Goal: Complete application form

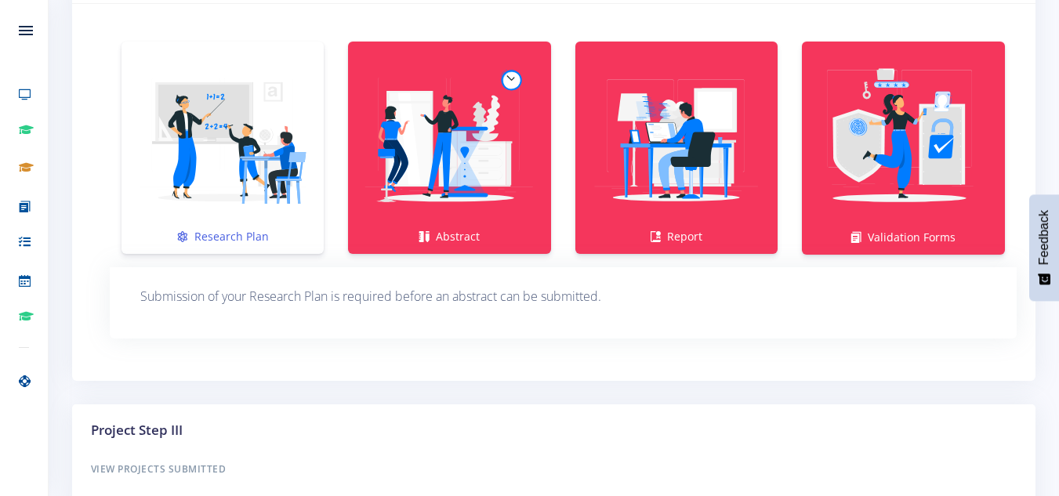
scroll to position [1107, 0]
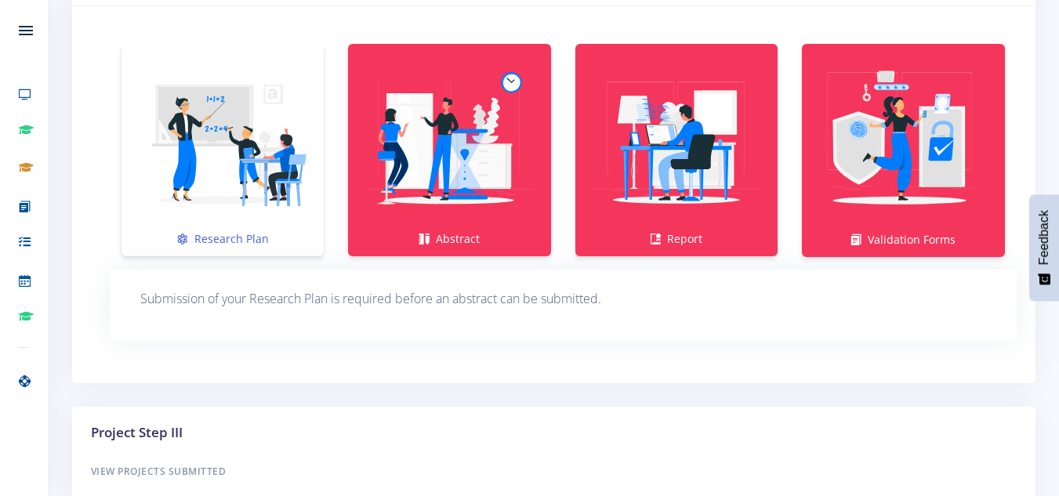
click at [211, 240] on link "Research Plan" at bounding box center [222, 150] width 202 height 212
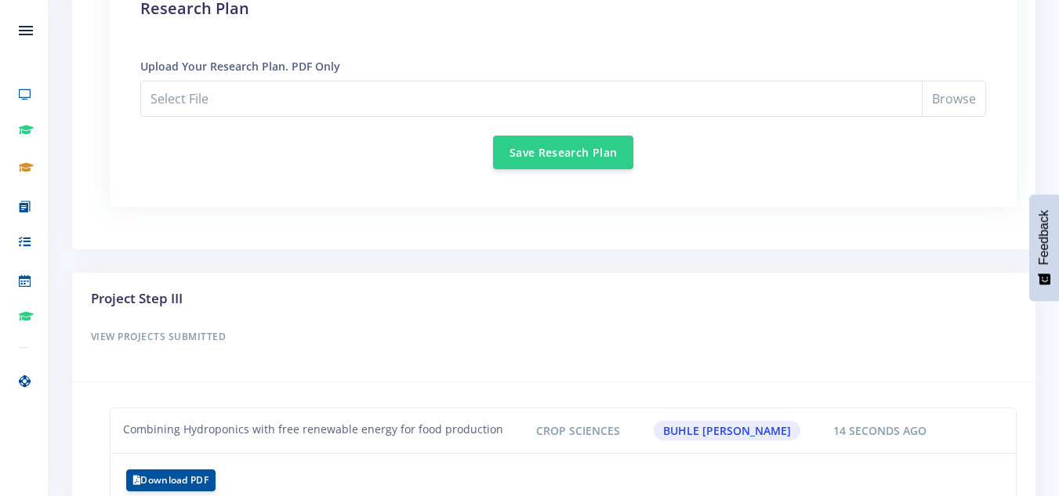
scroll to position [1499, 0]
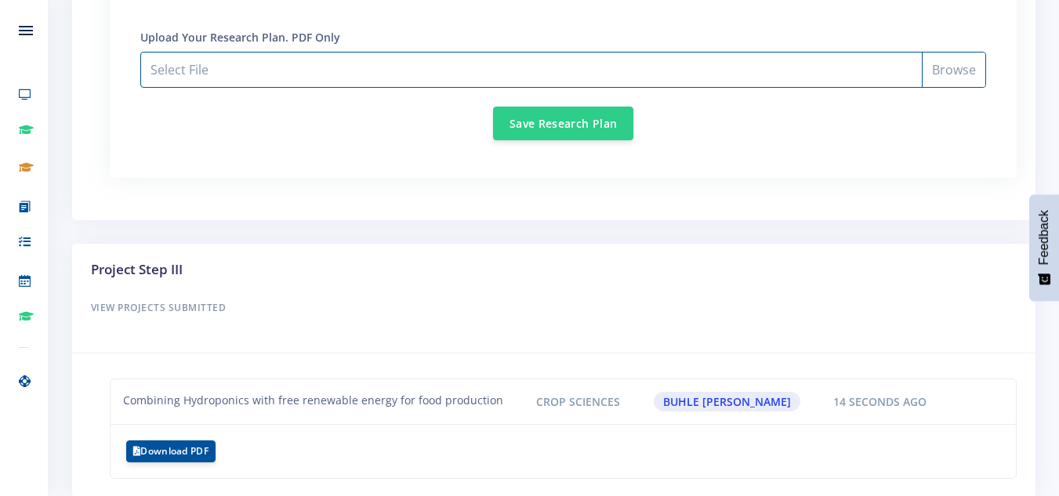
click at [318, 76] on input "Select File" at bounding box center [563, 70] width 846 height 36
type input "C:\fakepath\Expo guide word_Research plan 2.0.pdf"
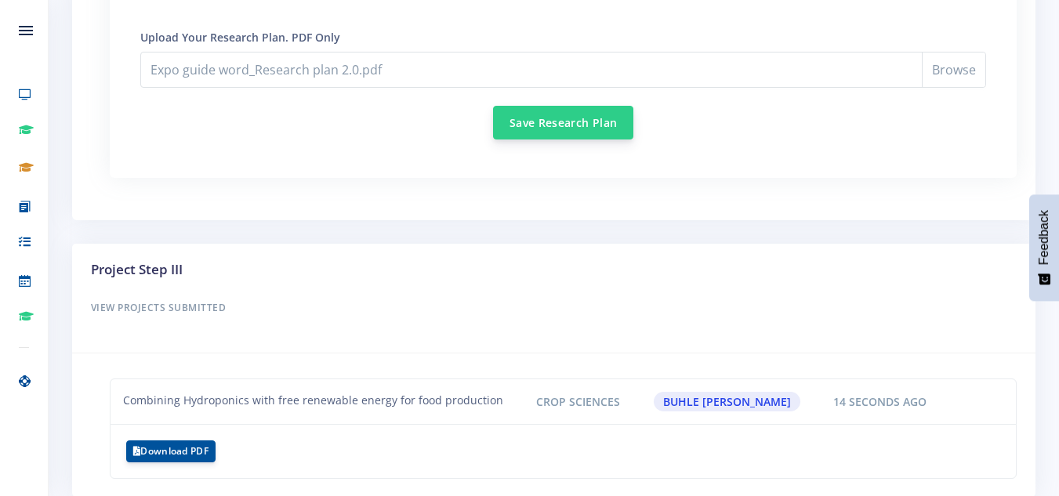
click at [538, 127] on button "Save Research Plan" at bounding box center [563, 123] width 140 height 34
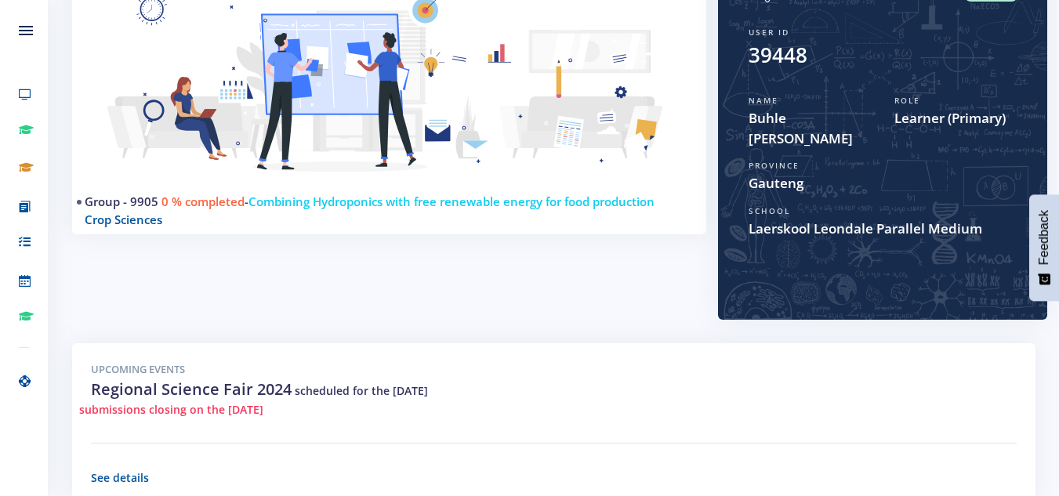
scroll to position [20, 0]
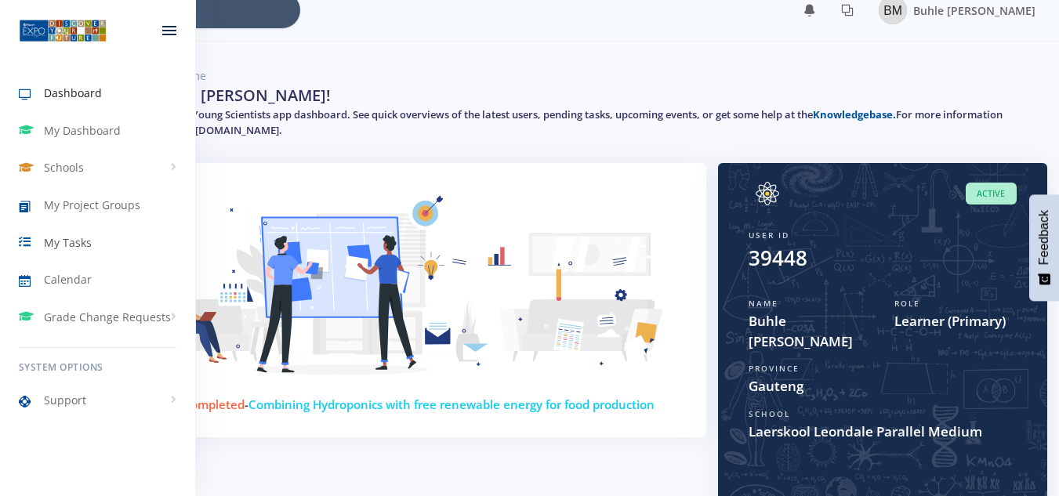
click at [68, 247] on span "My Tasks" at bounding box center [68, 242] width 48 height 16
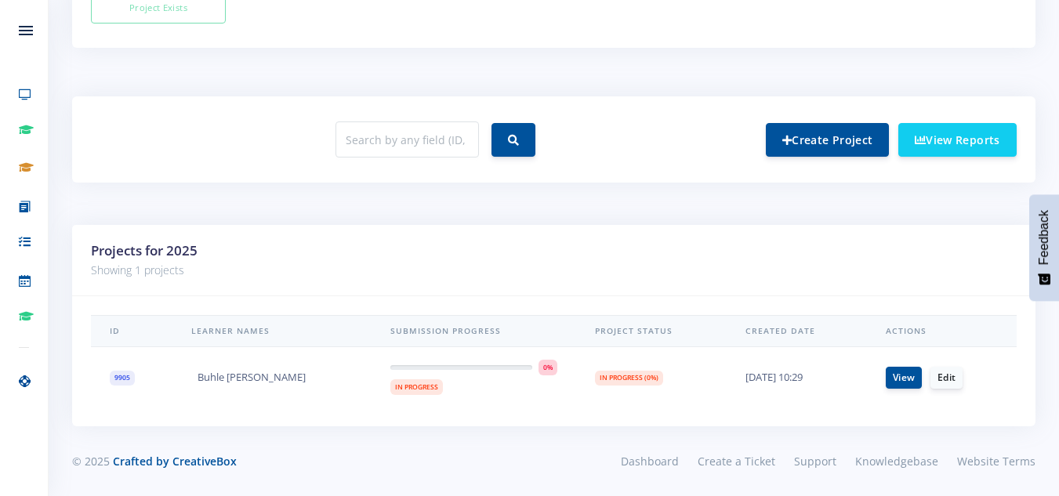
scroll to position [12, 12]
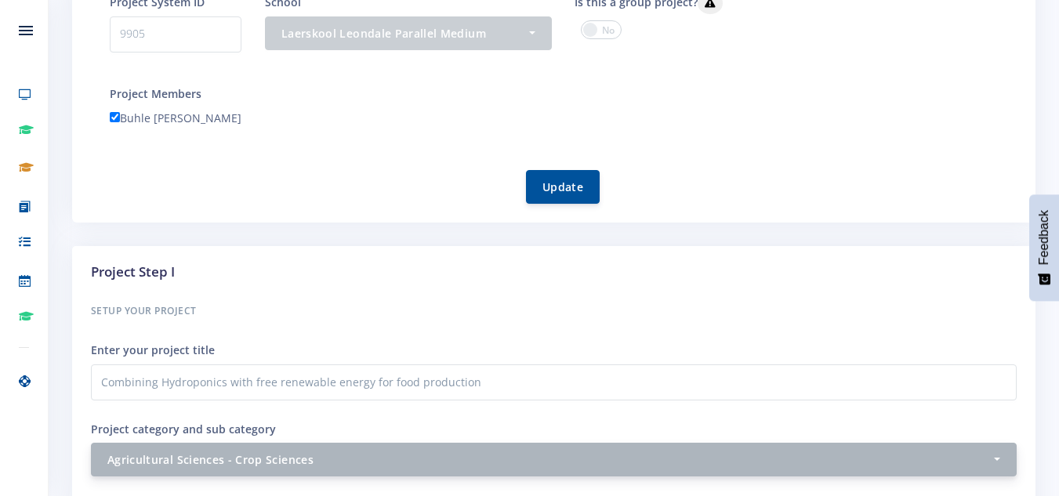
scroll to position [470, 0]
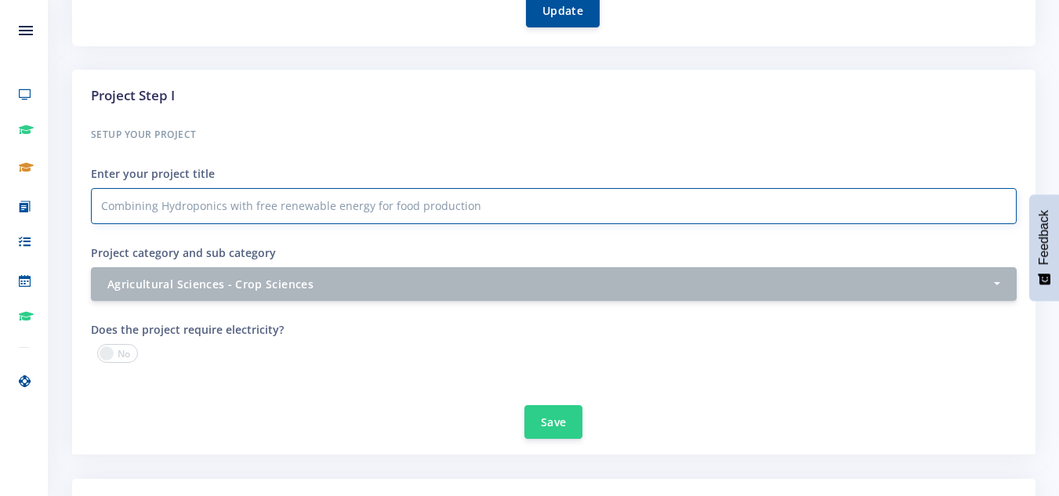
click at [381, 208] on input "Combining Hydroponics with free renewable energy for food production" at bounding box center [554, 206] width 926 height 36
click at [386, 205] on input "Combining Hydroponics with free renewable energy for food production" at bounding box center [554, 206] width 926 height 36
type input "Combining Hydroponics with free renewable energy for sustainable food production"
click at [571, 426] on button "Save" at bounding box center [553, 421] width 58 height 34
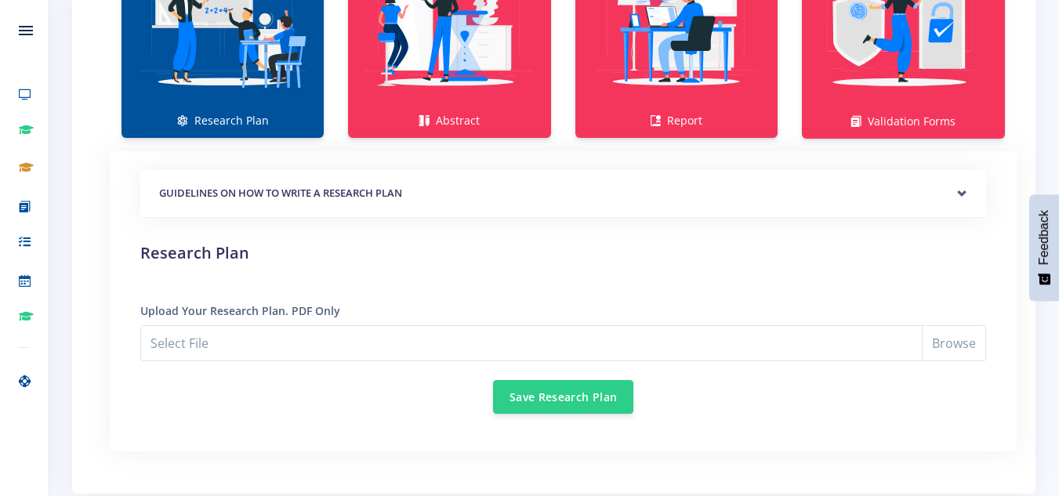
scroll to position [1254, 0]
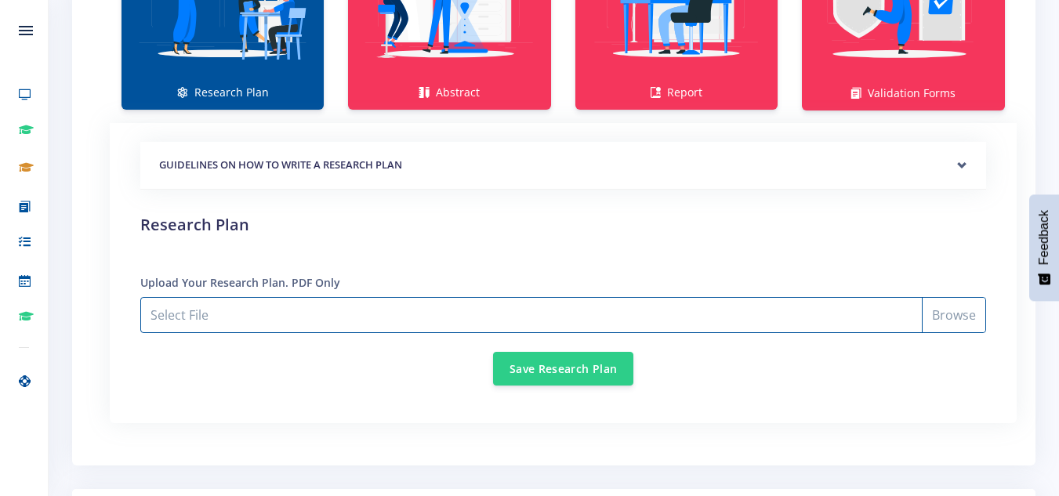
click at [310, 313] on input "Select File" at bounding box center [563, 315] width 846 height 36
type input "C:\fakepath\Expo guide word_Research plan 2.0.pdf"
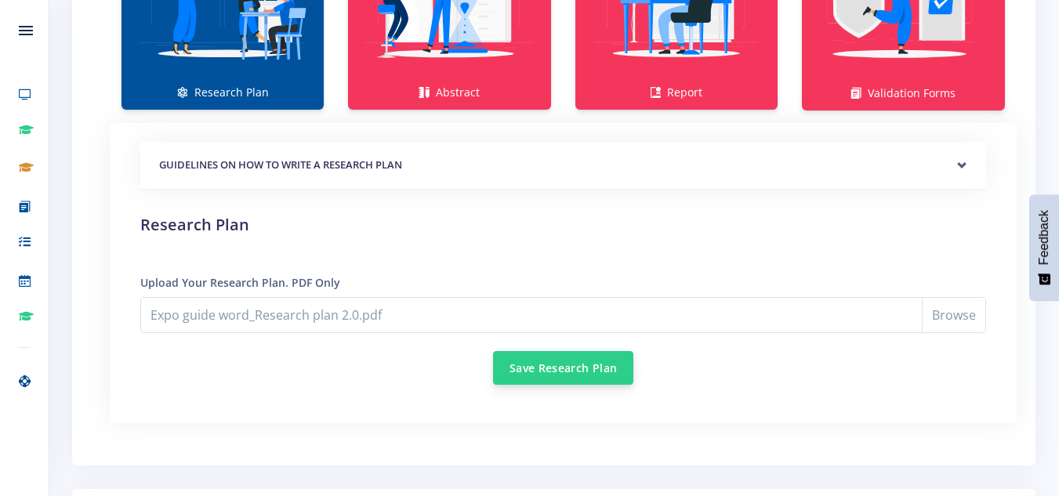
click at [551, 376] on button "Save Research Plan" at bounding box center [563, 368] width 140 height 34
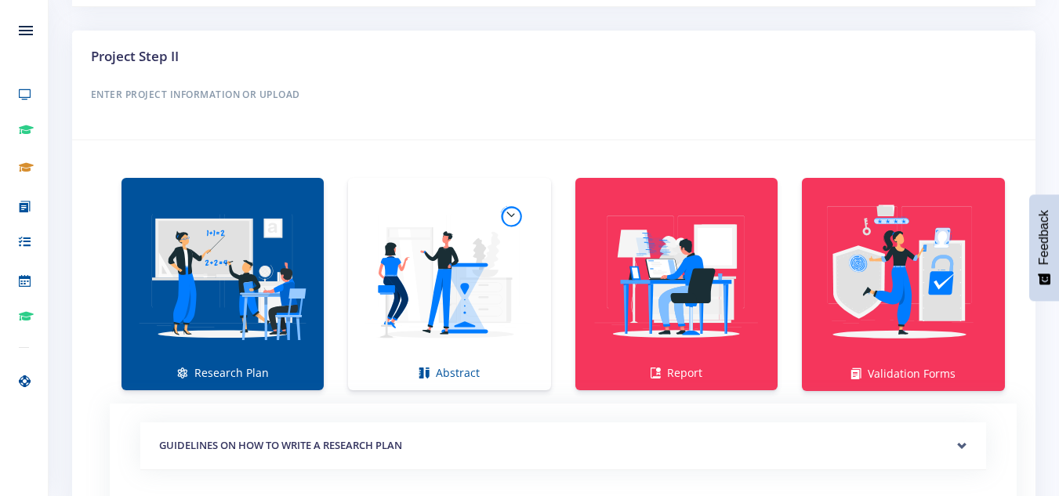
scroll to position [1144, 0]
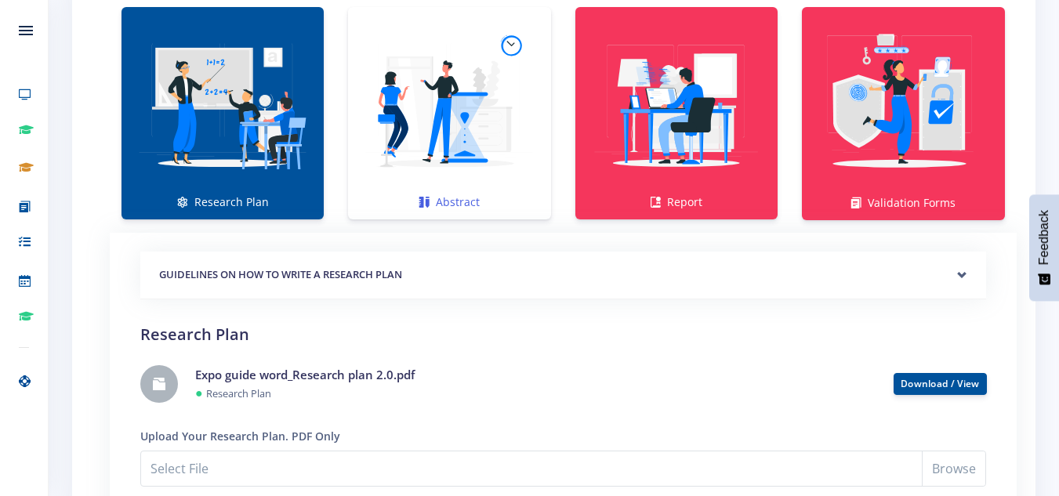
click at [436, 171] on img at bounding box center [449, 104] width 177 height 177
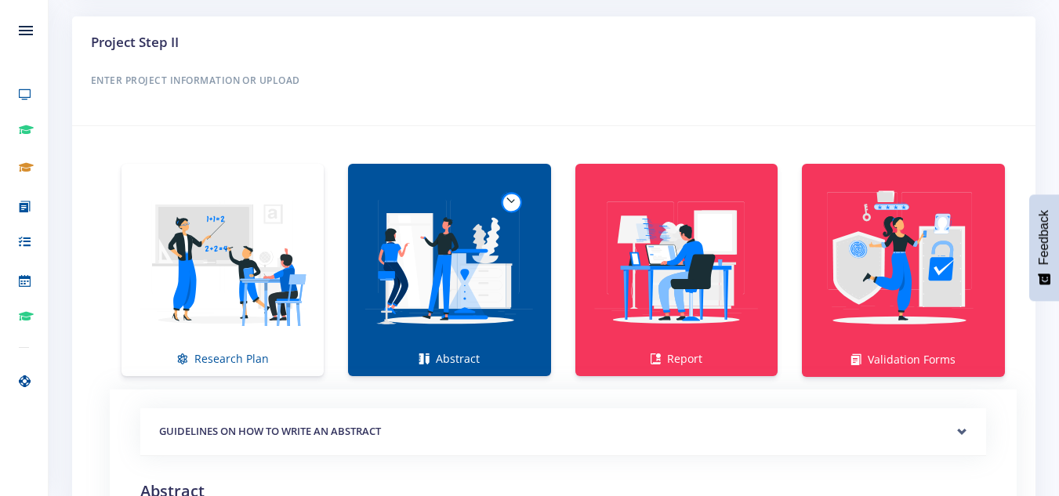
scroll to position [1458, 0]
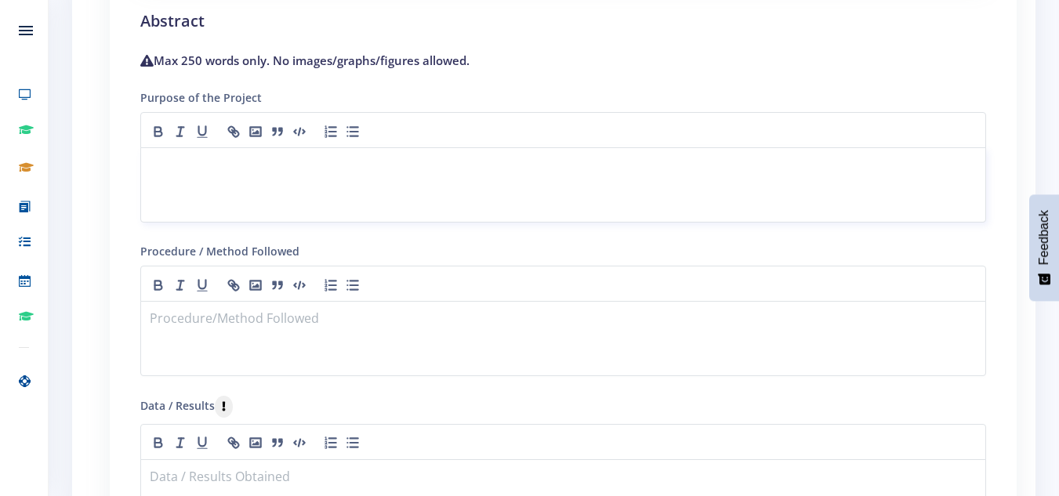
click at [264, 162] on p at bounding box center [562, 166] width 825 height 21
paste div
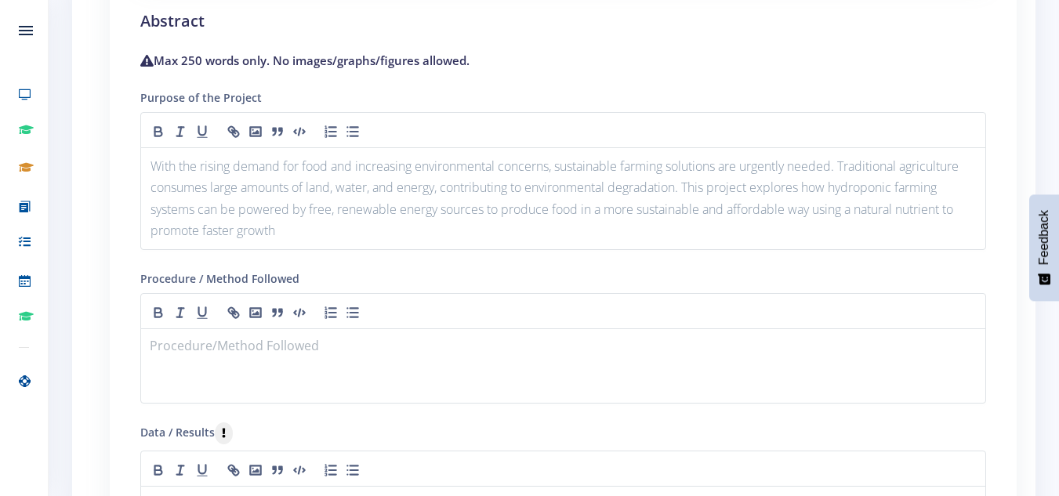
click at [558, 264] on form "GUIDELINES ON HOW TO WRITE AN ABSTRACT Purpose Method" at bounding box center [563, 401] width 846 height 927
click at [270, 346] on p at bounding box center [562, 347] width 825 height 21
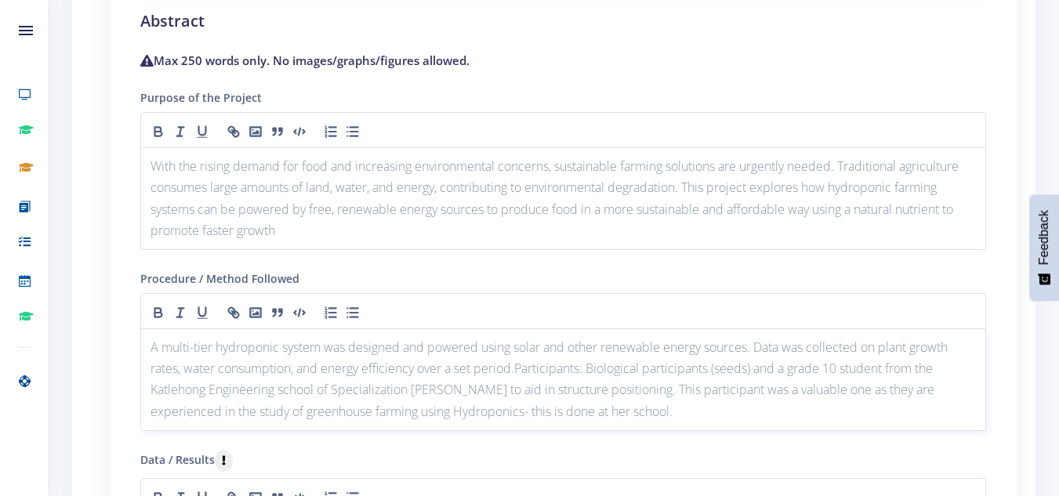
scroll to position [1536, 0]
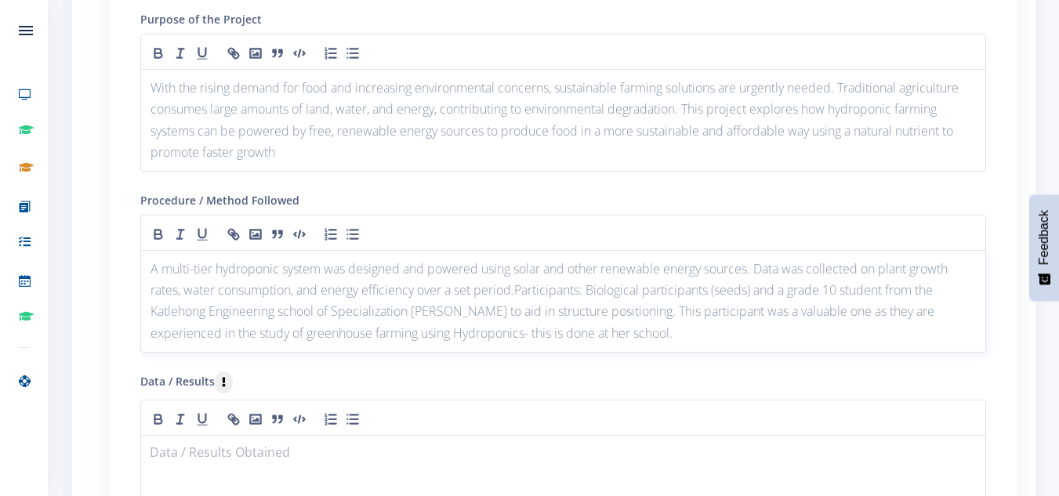
click at [522, 288] on p "A multi-tier hydroponic system was designed and powered using solar and other r…" at bounding box center [562, 301] width 825 height 85
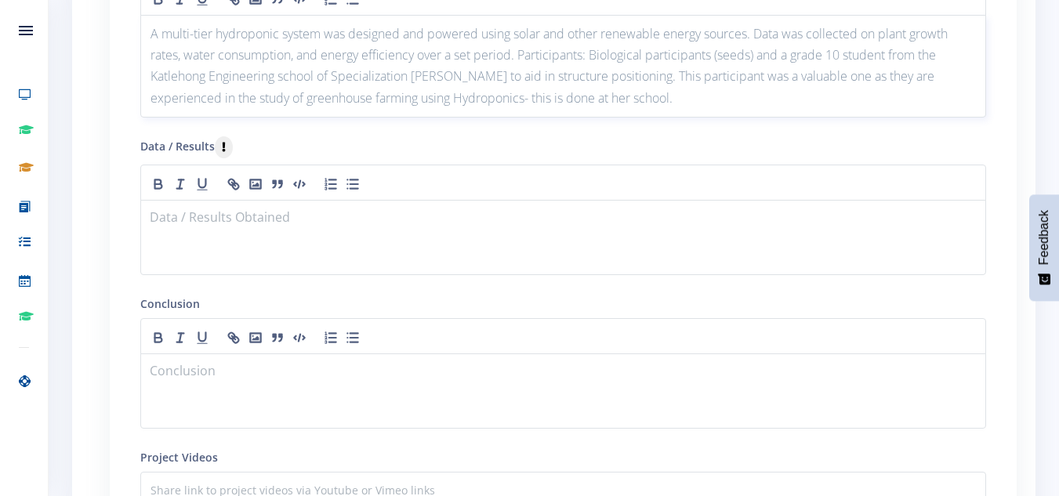
scroll to position [1693, 0]
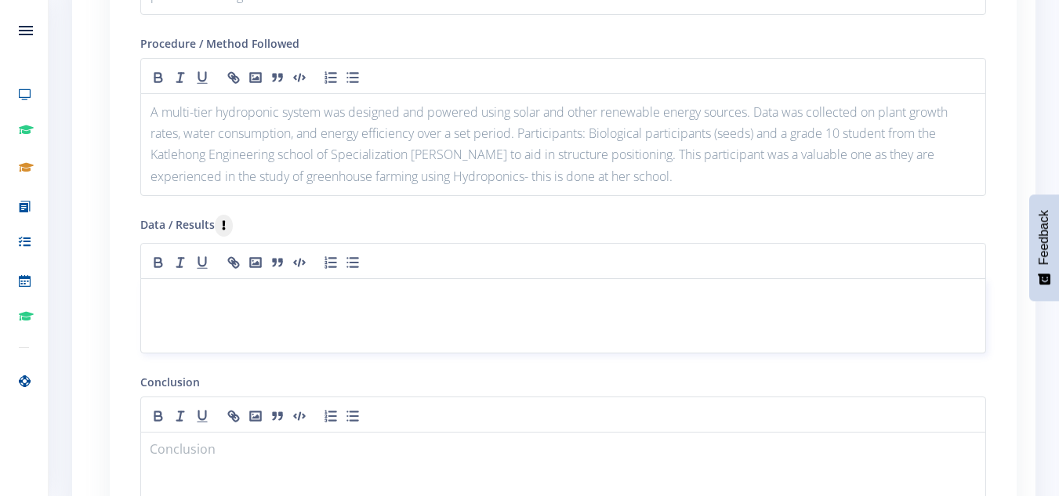
click at [335, 309] on div at bounding box center [563, 315] width 846 height 75
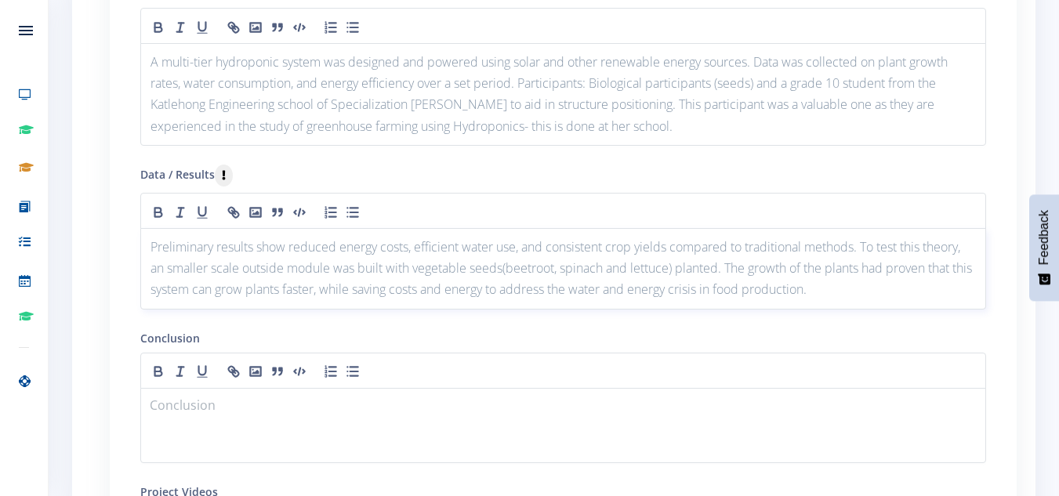
scroll to position [1771, 0]
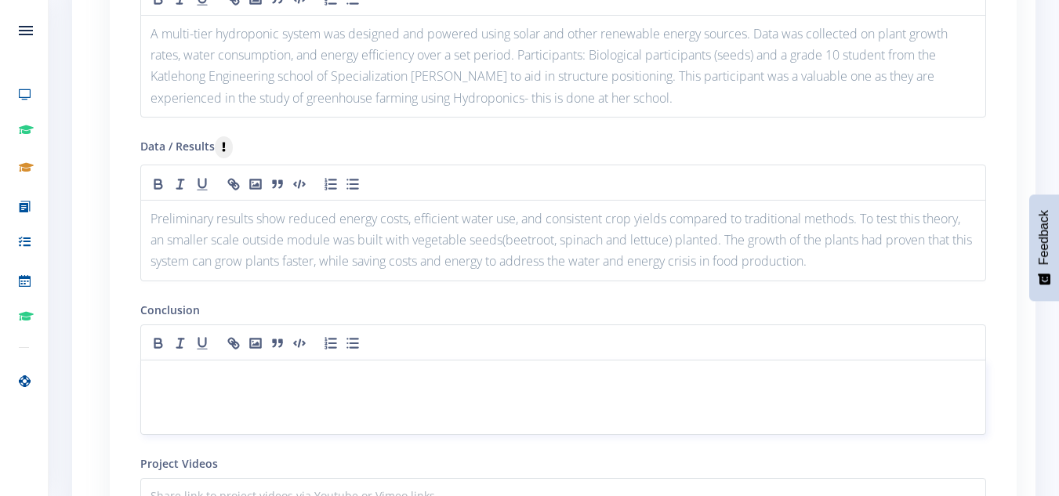
click at [401, 390] on div at bounding box center [563, 397] width 846 height 75
paste div
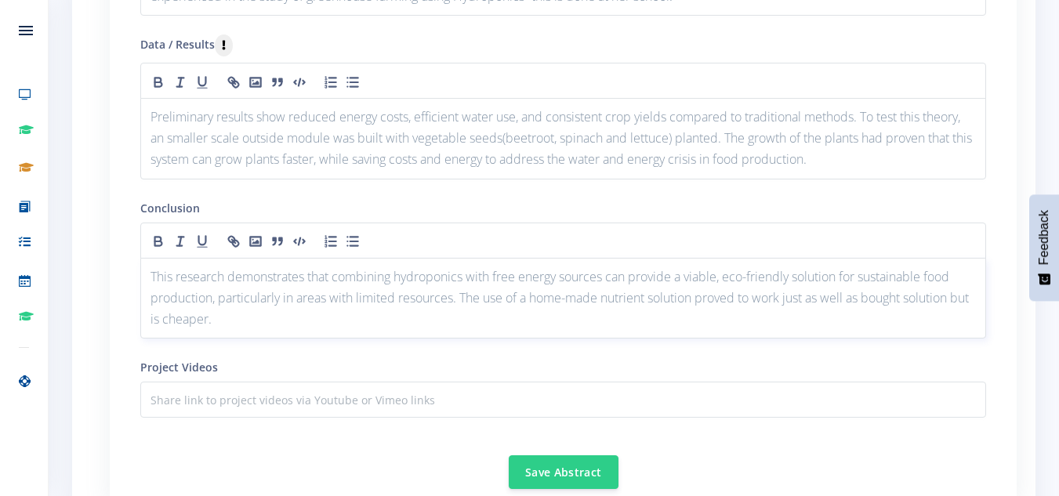
scroll to position [2085, 0]
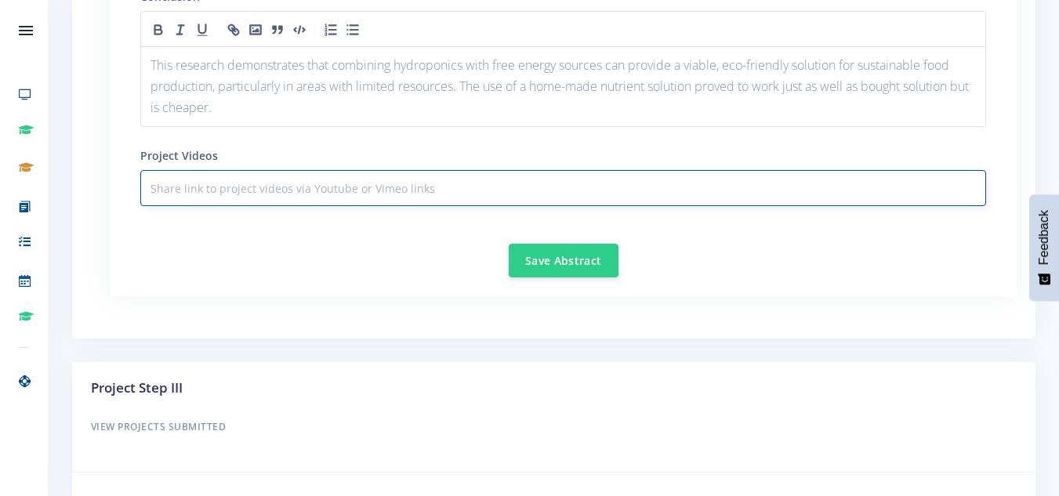
click at [329, 190] on input "text" at bounding box center [563, 188] width 846 height 36
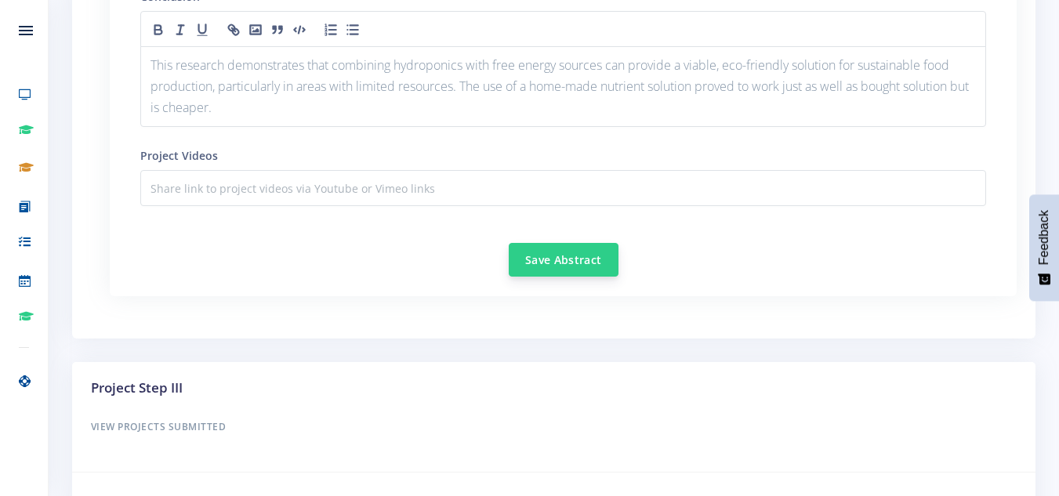
click at [573, 266] on button "Save Abstract" at bounding box center [564, 260] width 110 height 34
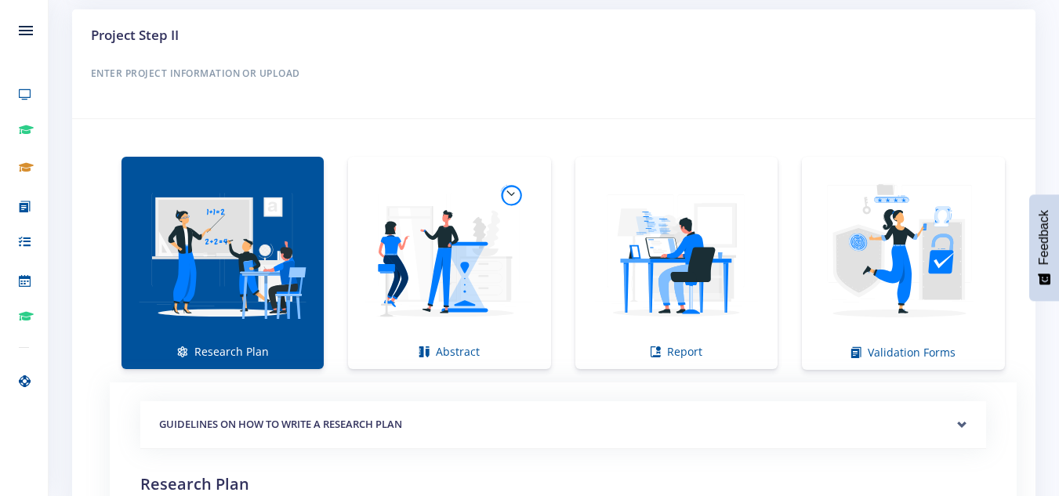
scroll to position [987, 0]
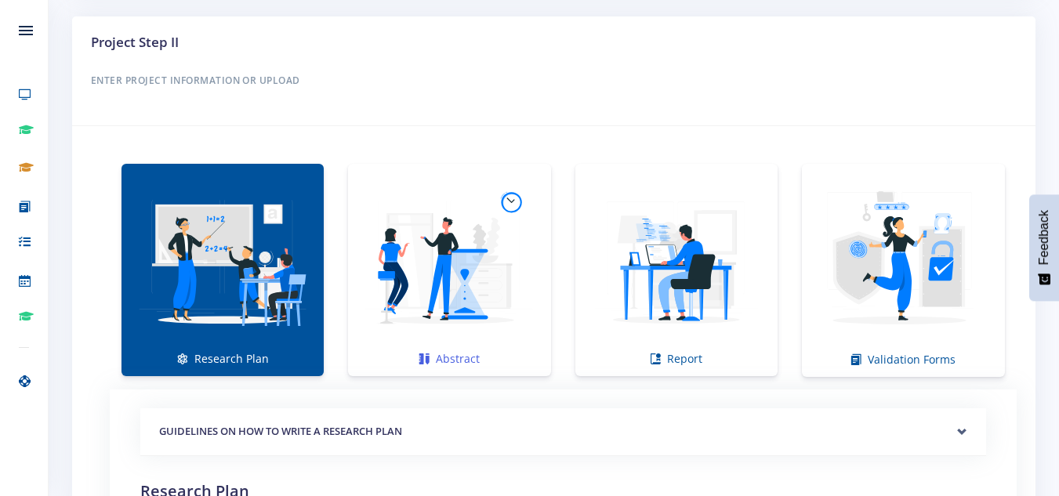
click at [473, 248] on img at bounding box center [449, 261] width 177 height 177
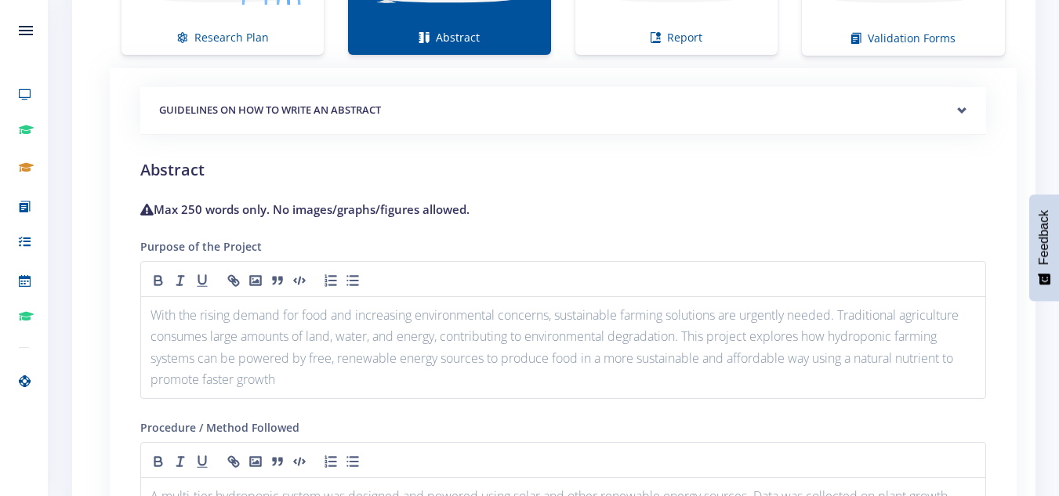
scroll to position [1144, 0]
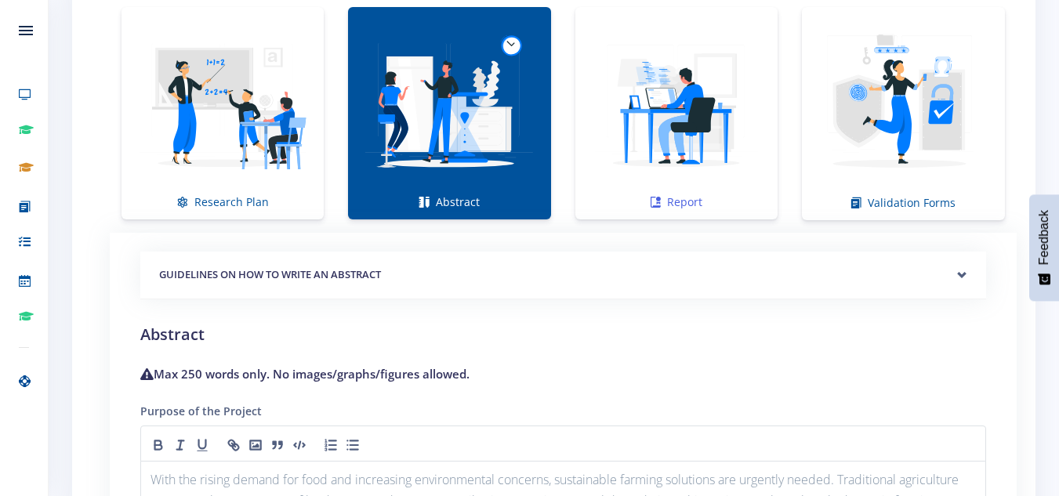
click at [661, 157] on img at bounding box center [676, 104] width 177 height 177
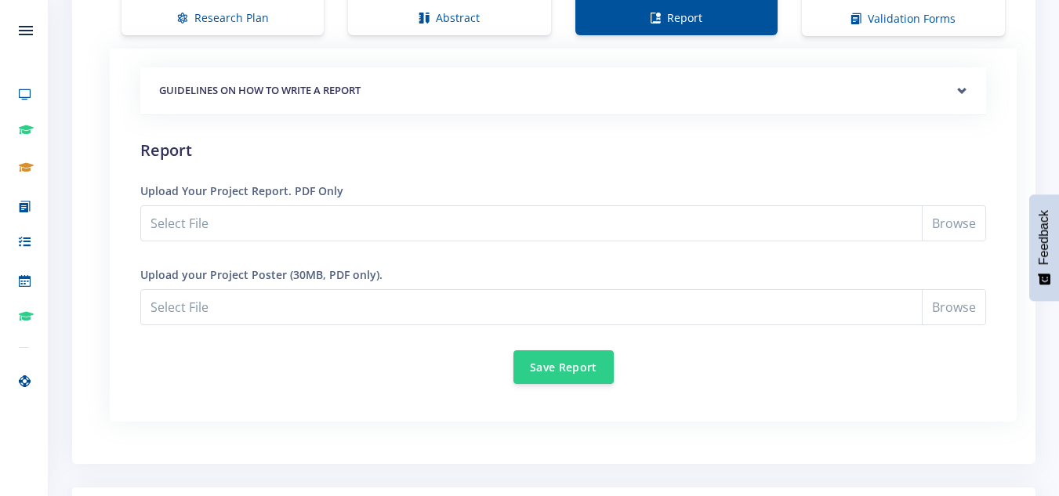
scroll to position [1330, 0]
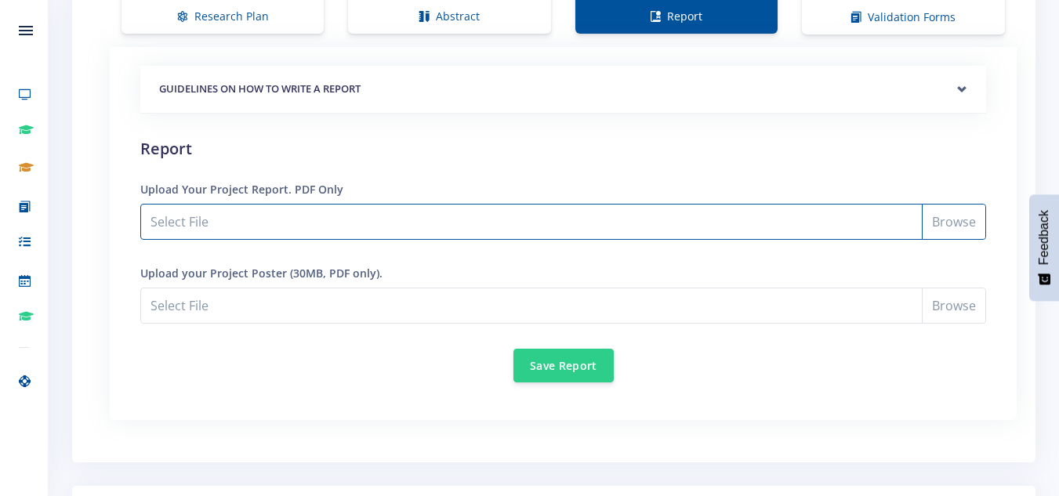
click at [375, 223] on input "Select File" at bounding box center [563, 222] width 846 height 36
type input "C:\fakepath\Science Expo research plan_Hydroponics 2.0.pdf"
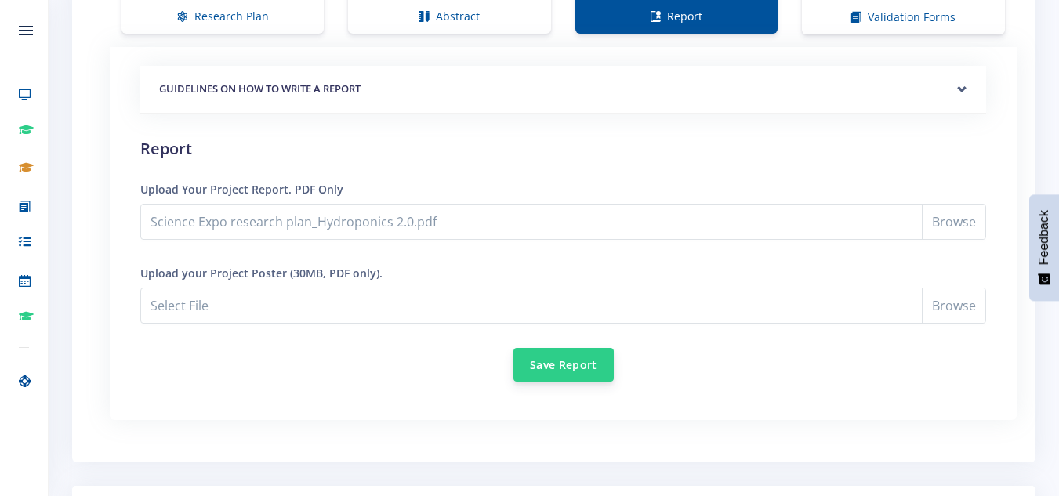
click at [579, 363] on button "Save Report" at bounding box center [563, 365] width 100 height 34
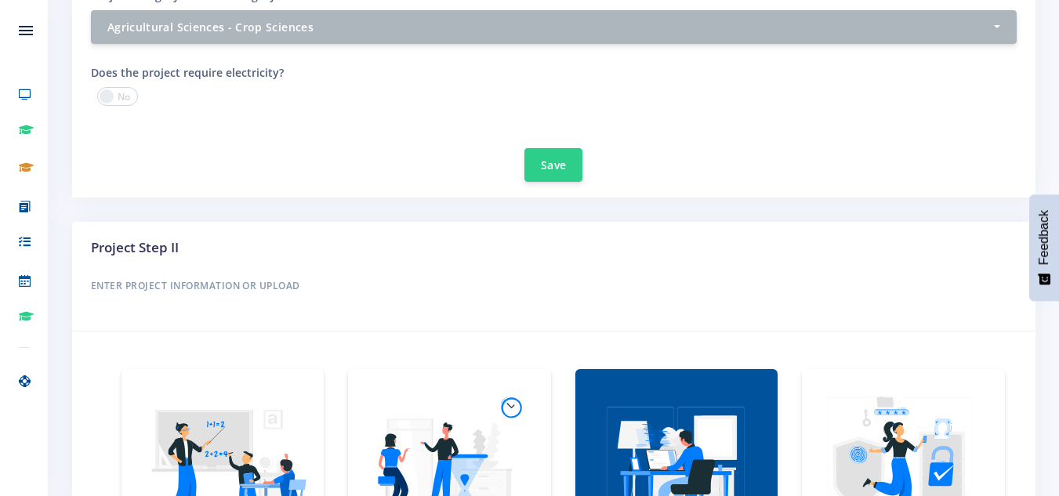
scroll to position [781, 0]
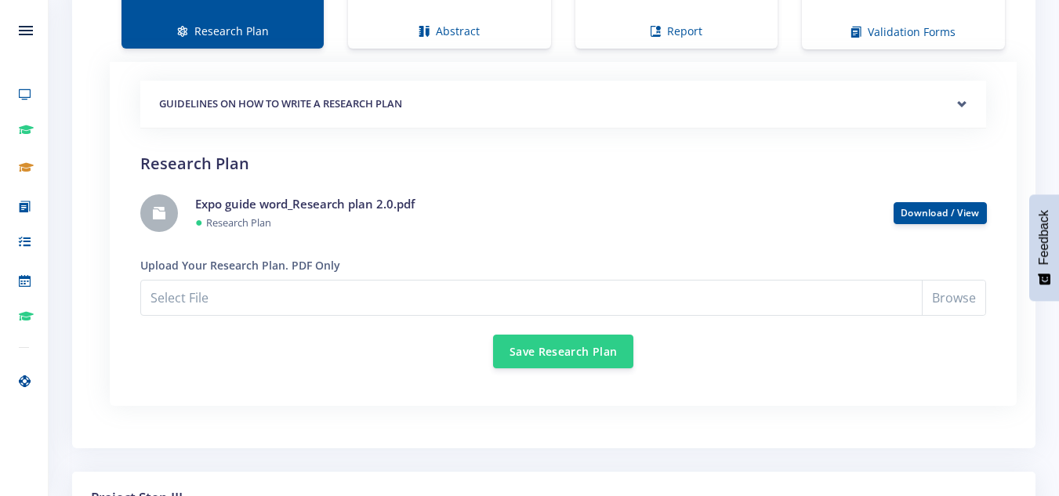
scroll to position [1097, 0]
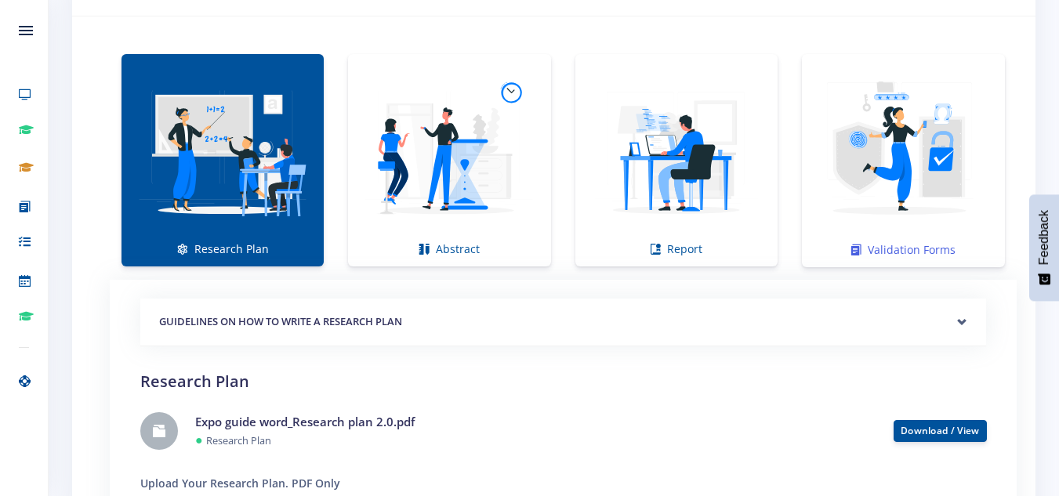
click at [875, 185] on img at bounding box center [903, 152] width 178 height 178
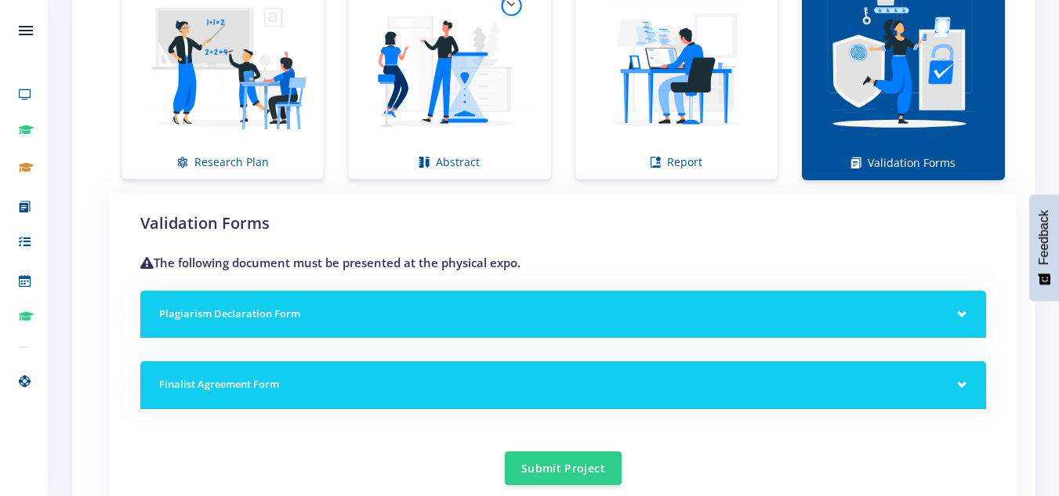
scroll to position [1332, 0]
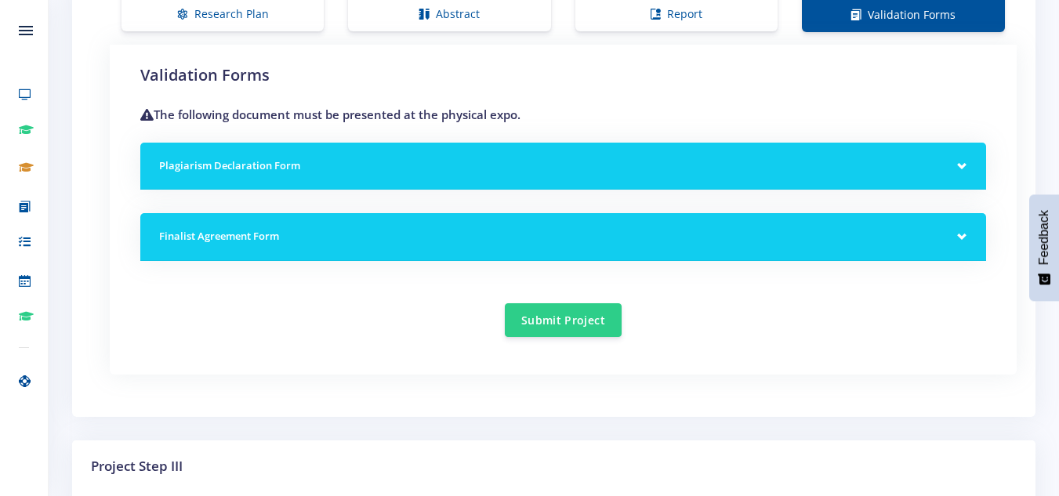
click at [958, 159] on h5 "Plagiarism Declaration Form" at bounding box center [563, 166] width 808 height 16
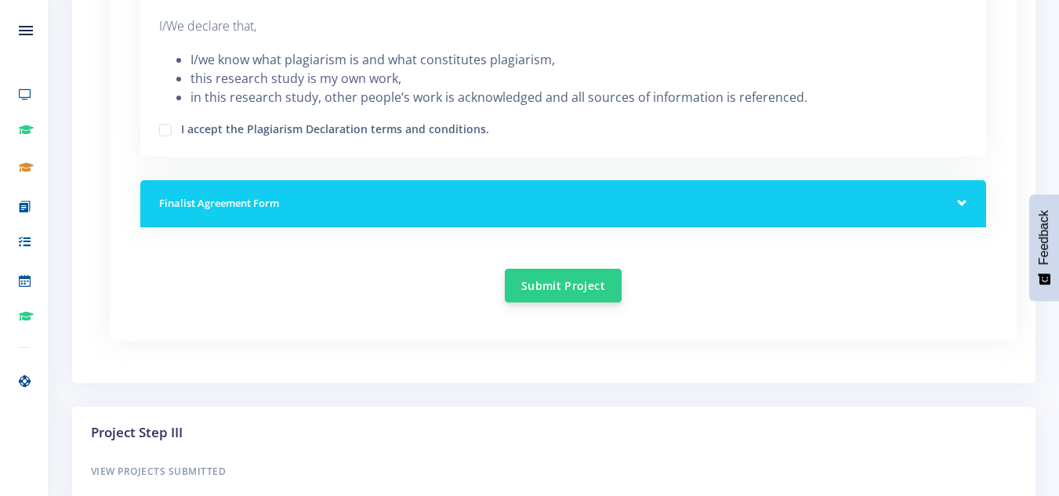
scroll to position [1646, 0]
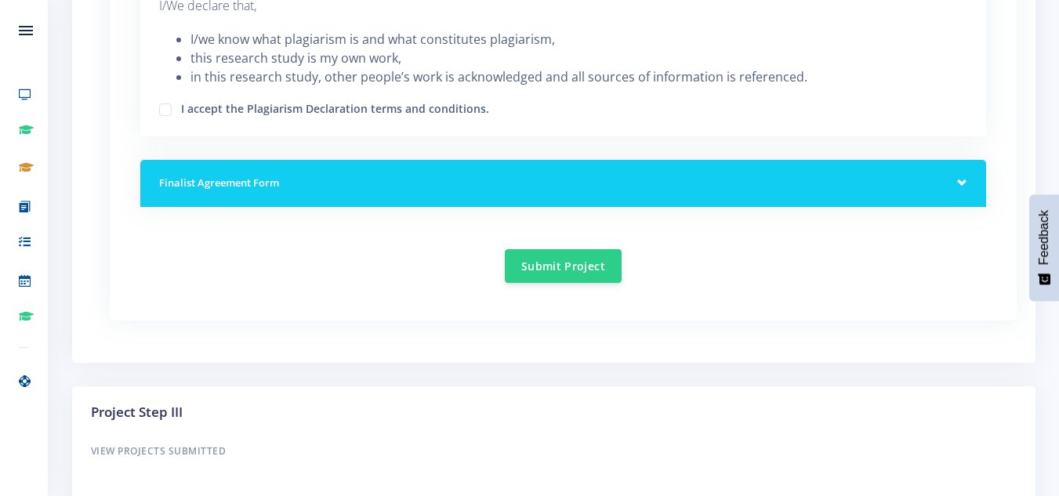
click at [181, 107] on label "I accept the Plagiarism Declaration terms and conditions." at bounding box center [335, 106] width 308 height 13
click at [181, 107] on input "I accept the Plagiarism Declaration terms and conditions." at bounding box center [186, 104] width 10 height 10
checkbox input "true"
click at [966, 185] on div "Finalist Agreement Form" at bounding box center [563, 184] width 846 height 48
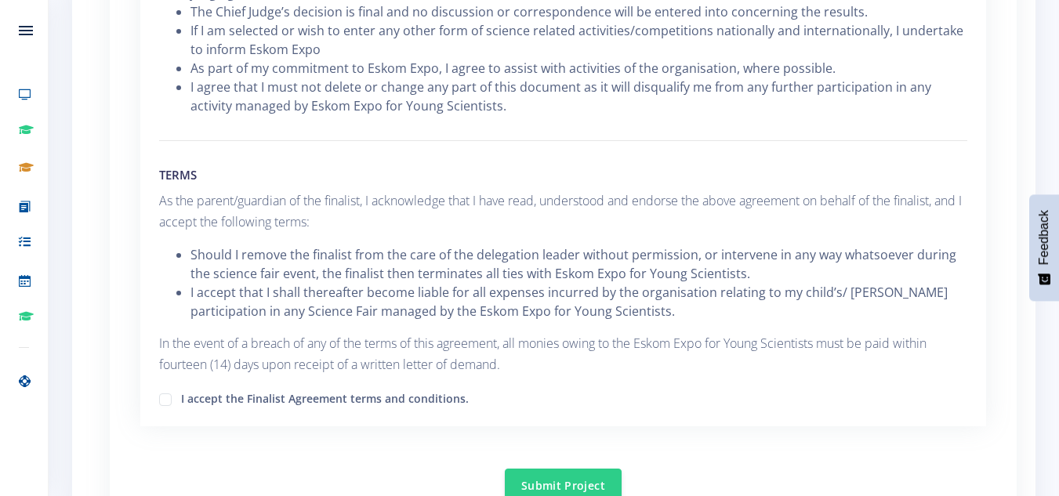
scroll to position [2508, 0]
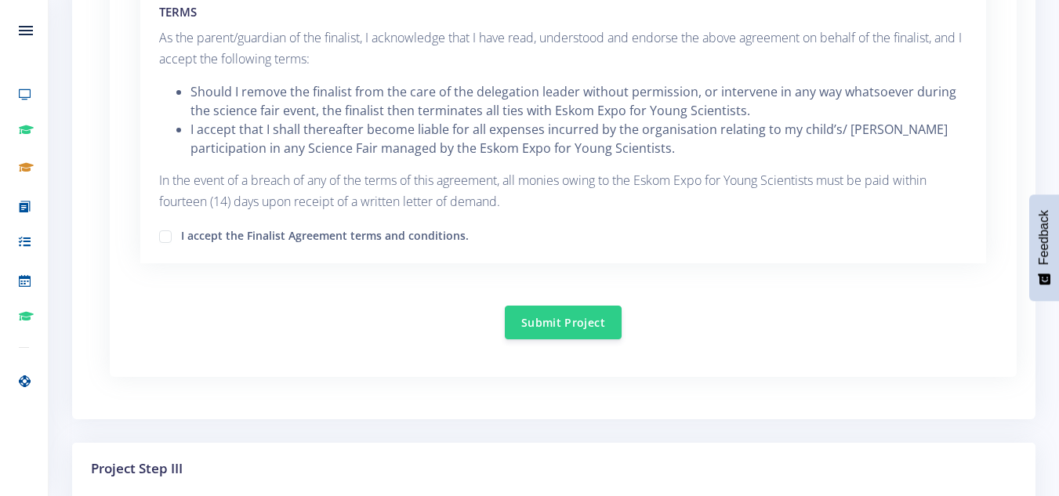
click at [181, 227] on label "I accept the Finalist Agreement terms and conditions." at bounding box center [325, 233] width 288 height 13
click at [181, 226] on input "I accept the Finalist Agreement terms and conditions." at bounding box center [186, 231] width 10 height 10
checkbox input "true"
click at [572, 305] on button "Submit Project" at bounding box center [563, 322] width 117 height 34
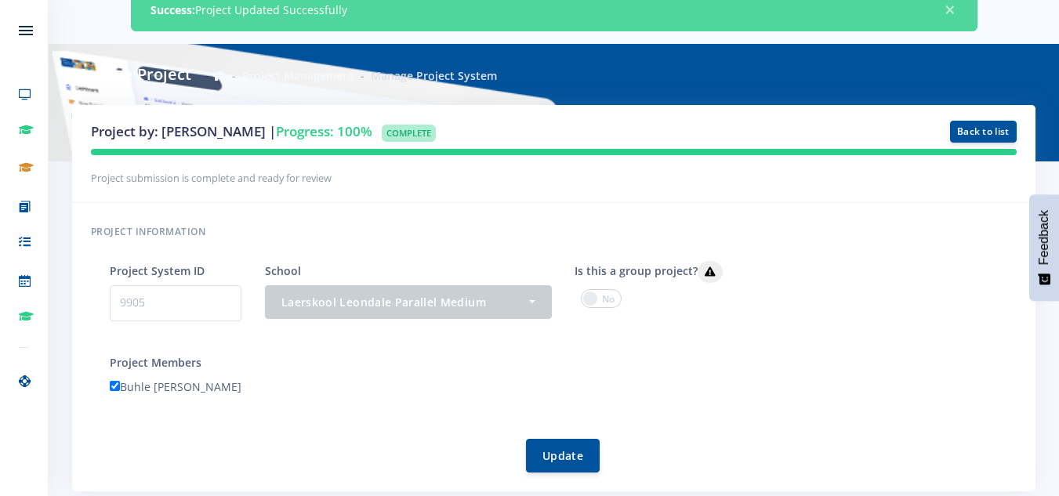
scroll to position [157, 0]
